Goal: Information Seeking & Learning: Learn about a topic

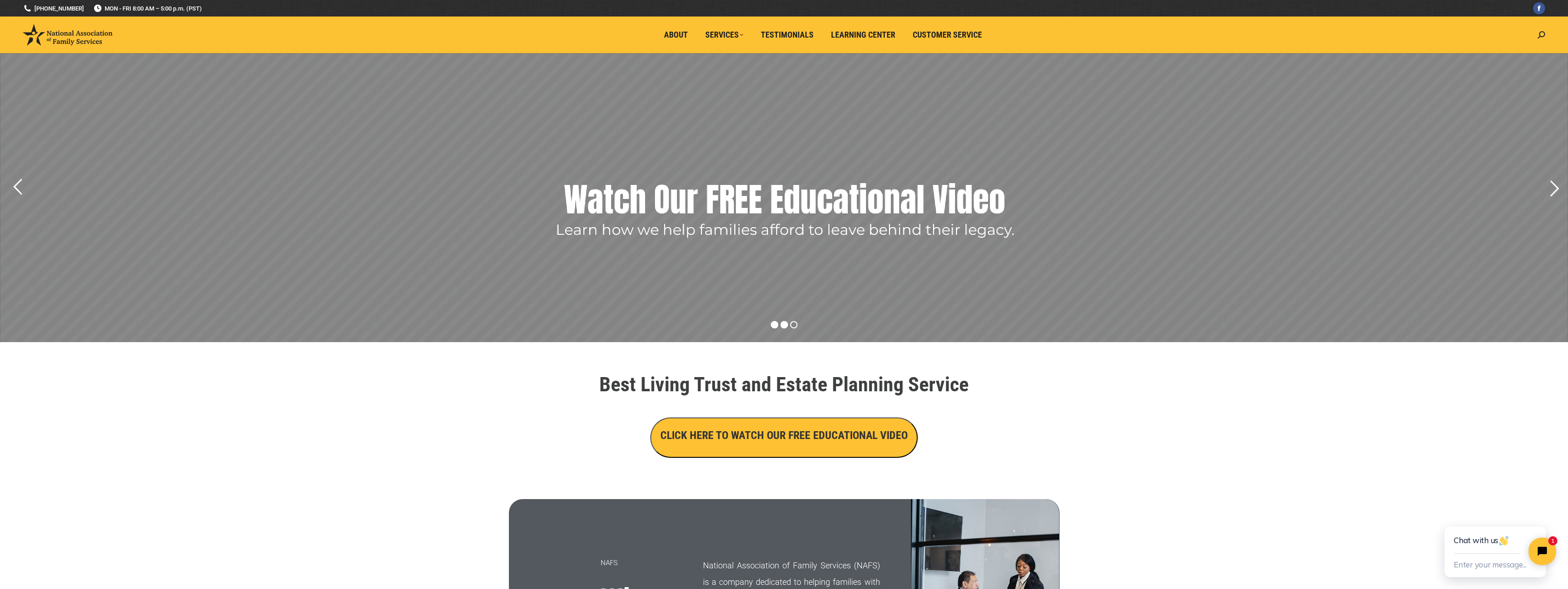
click at [774, 327] on rs-bullet at bounding box center [775, 325] width 7 height 7
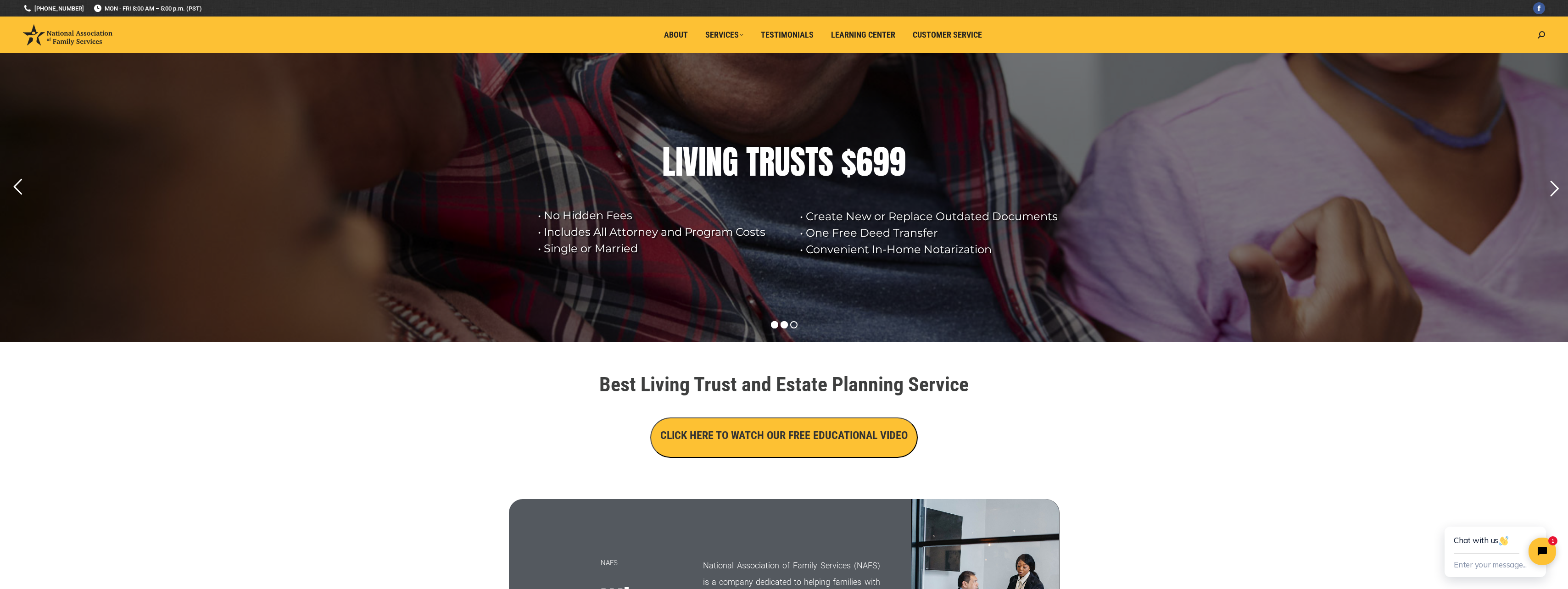
click at [782, 325] on rs-bullet at bounding box center [784, 325] width 7 height 7
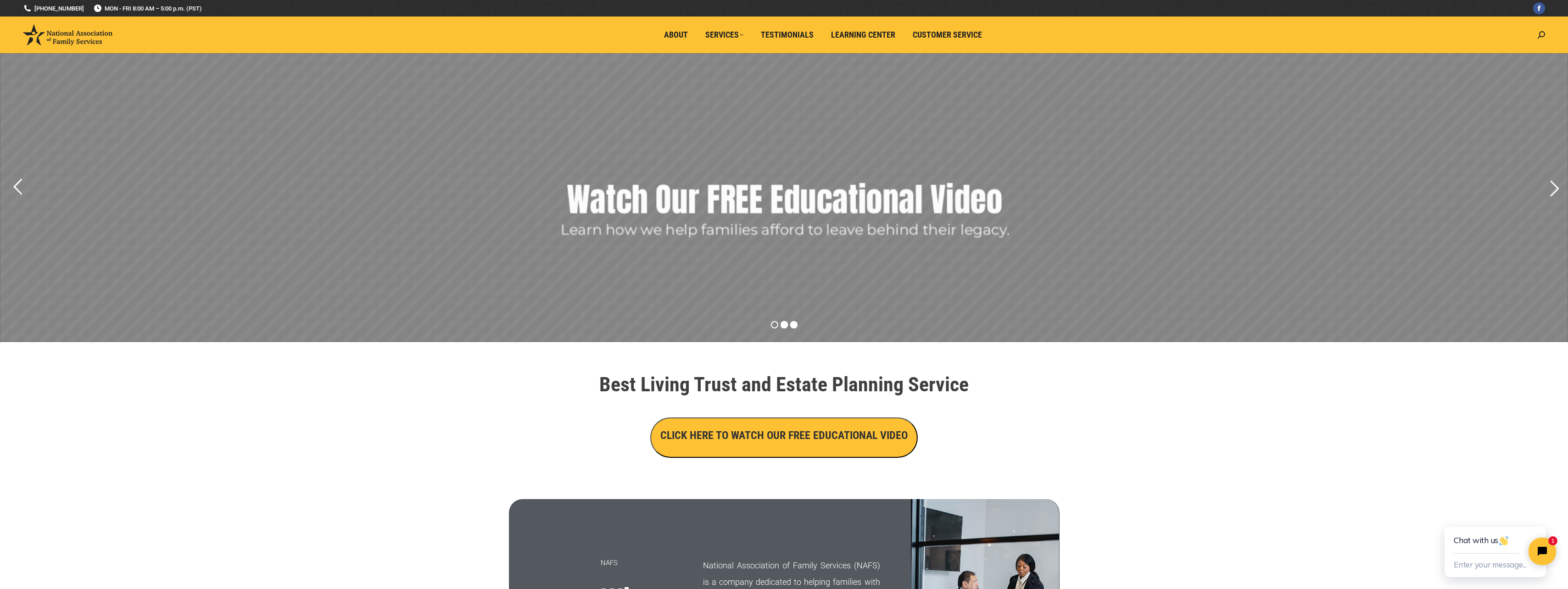
click at [791, 323] on rs-bullet at bounding box center [794, 325] width 7 height 7
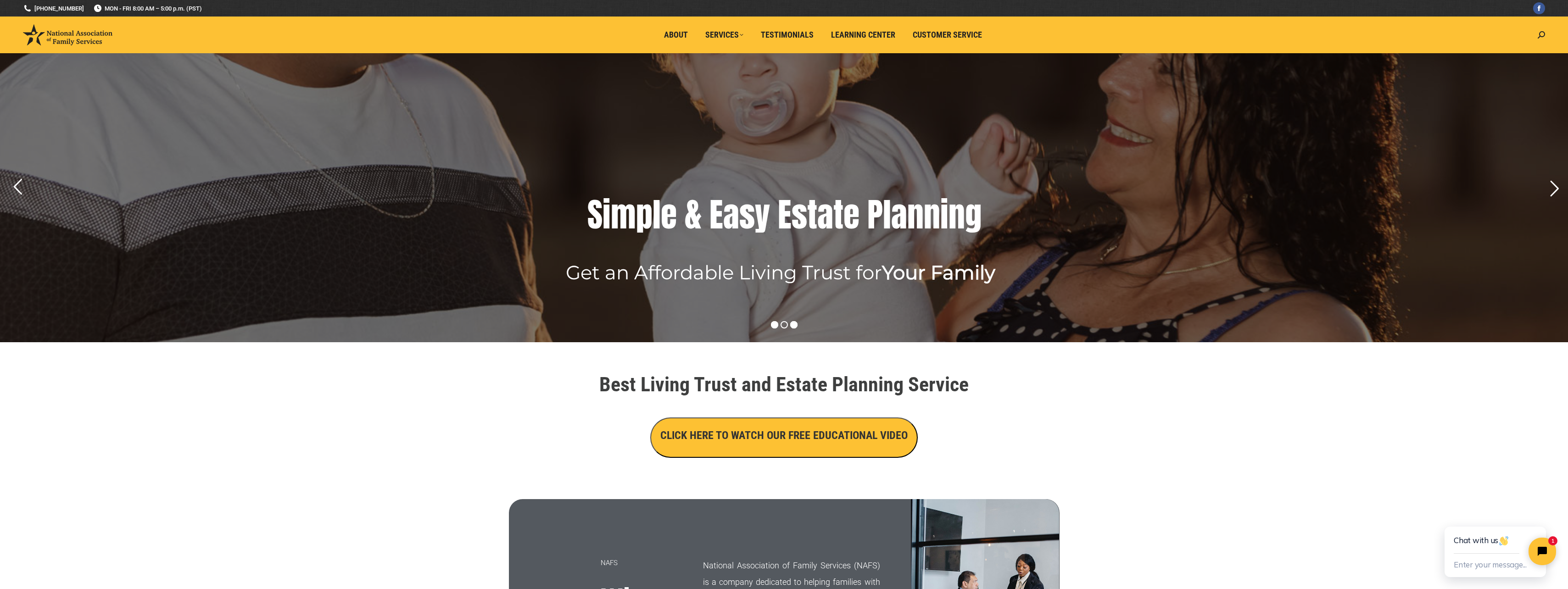
click at [774, 326] on rs-bullet at bounding box center [775, 325] width 7 height 7
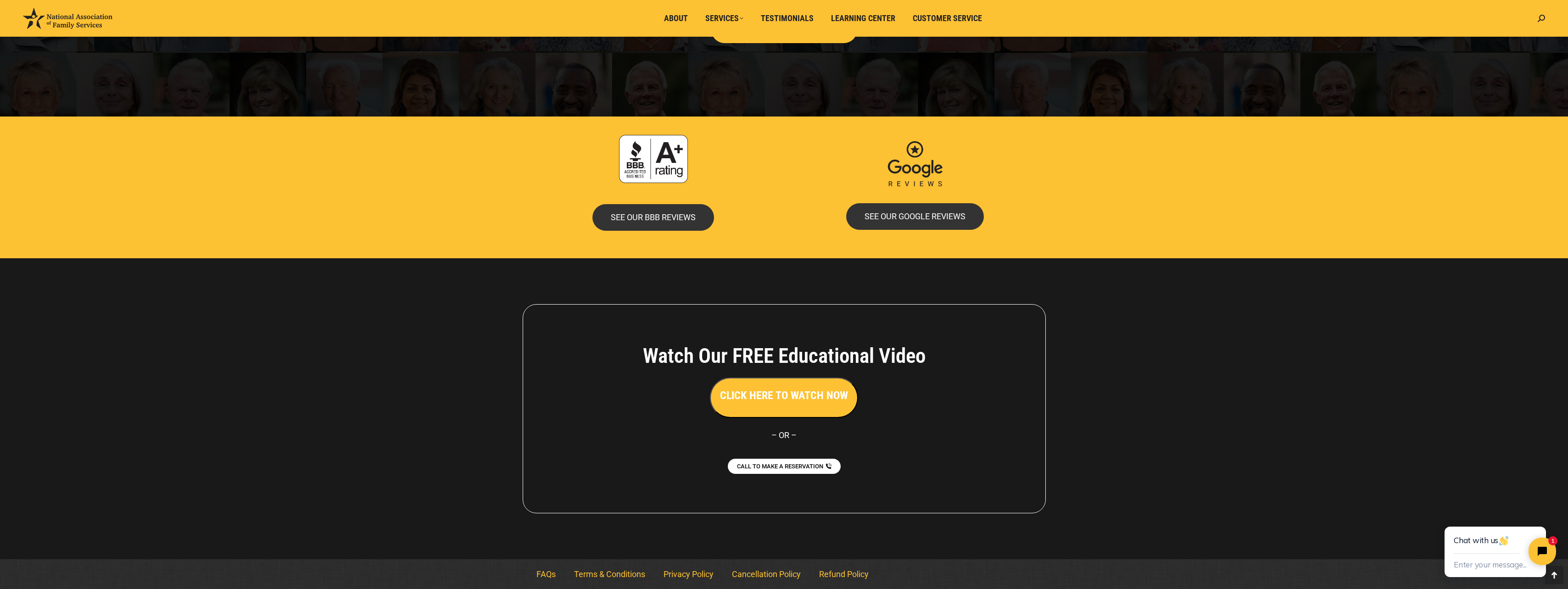
scroll to position [1821, 0]
click at [803, 396] on h3 "CLICK HERE TO WATCH NOW" at bounding box center [784, 395] width 128 height 16
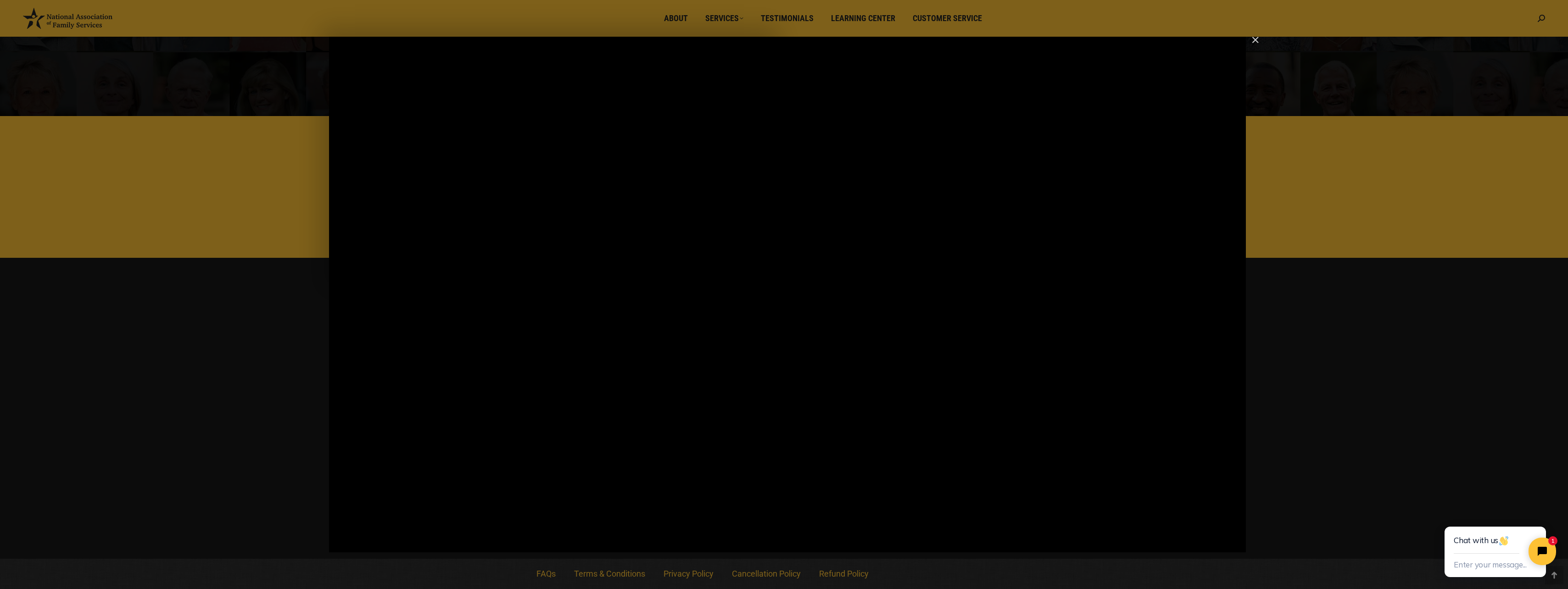
click at [1252, 43] on img "Close" at bounding box center [1251, 44] width 16 height 16
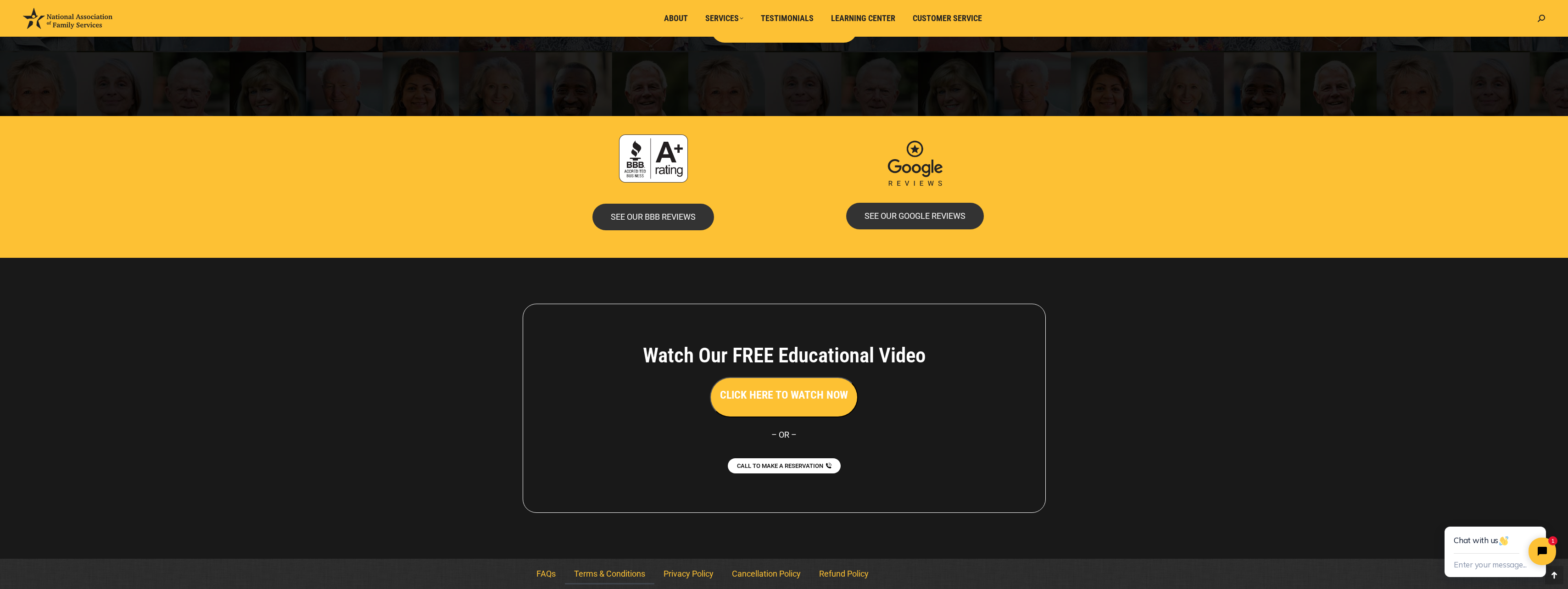
click at [619, 573] on link "Terms & Conditions" at bounding box center [609, 574] width 89 height 21
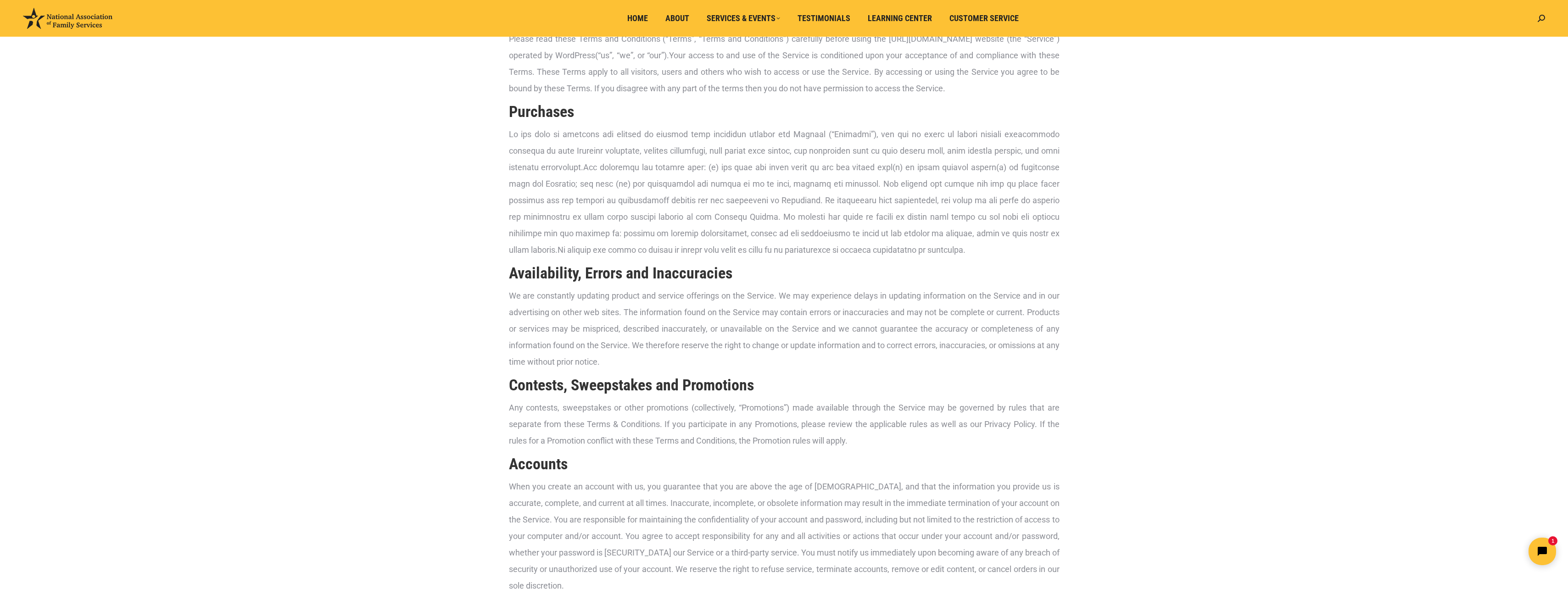
scroll to position [70, 0]
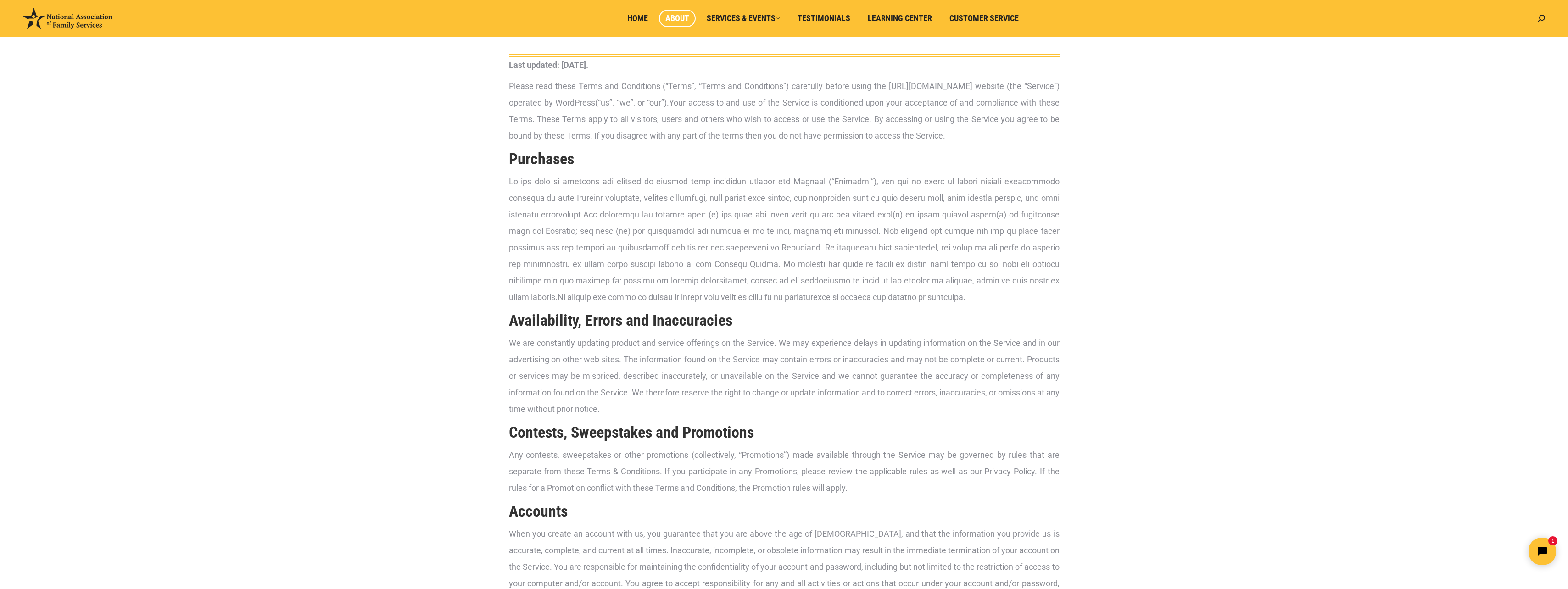
click at [676, 18] on span "About" at bounding box center [677, 18] width 24 height 10
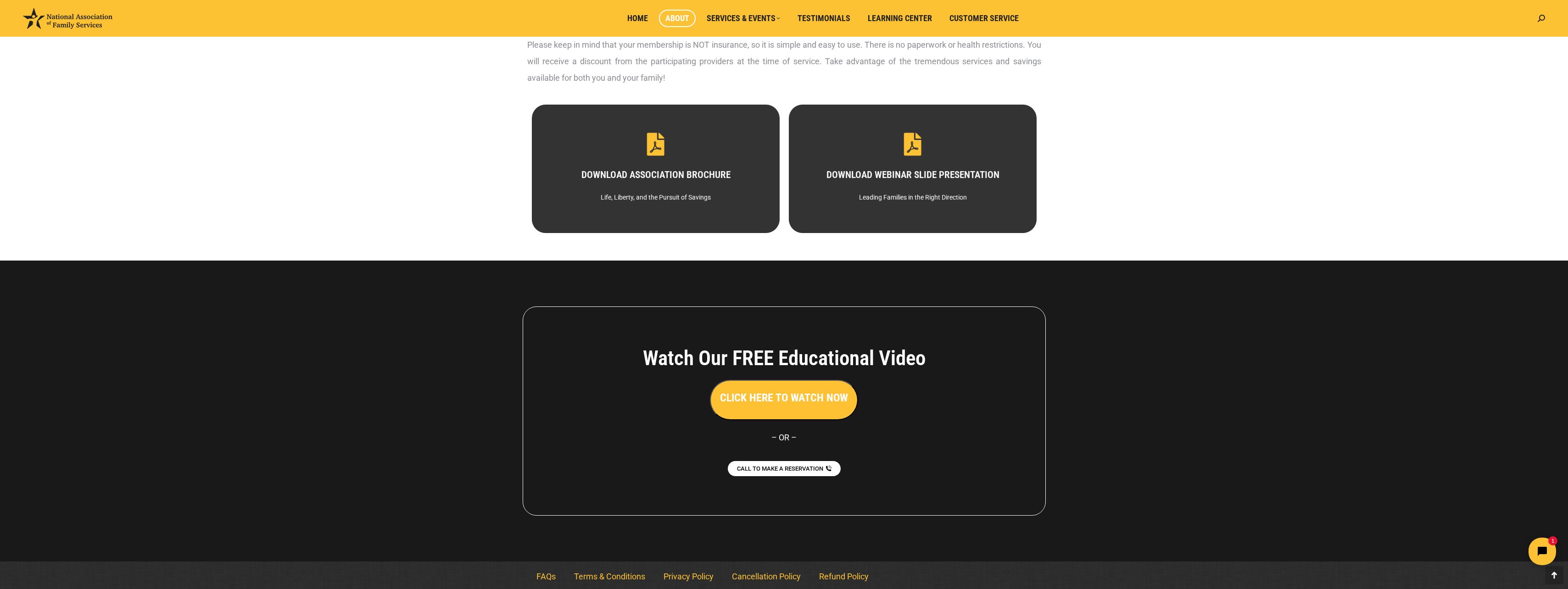
scroll to position [459, 0]
